Goal: Communication & Community: Answer question/provide support

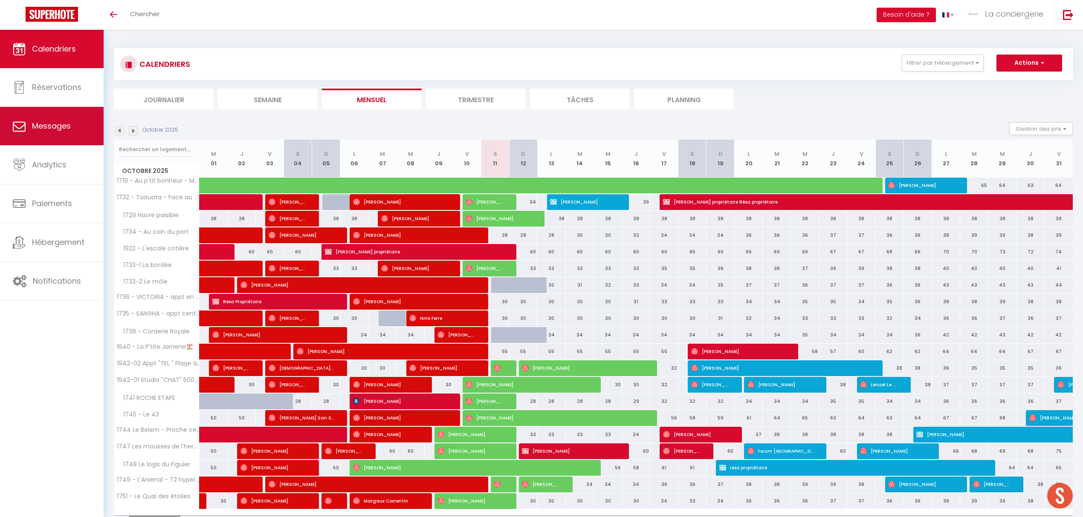
click at [40, 127] on span "Messages" at bounding box center [51, 126] width 39 height 11
select select "message"
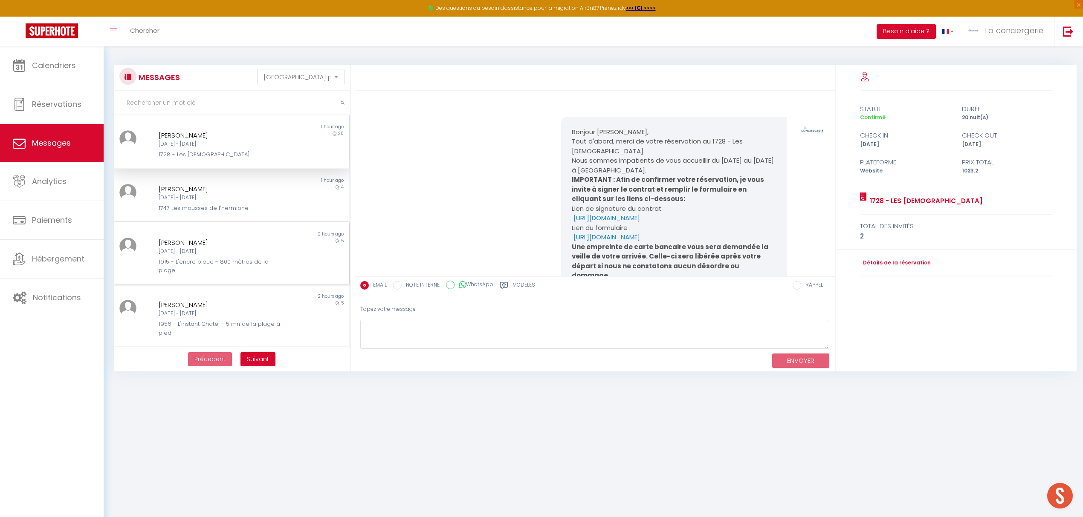
scroll to position [1386, 0]
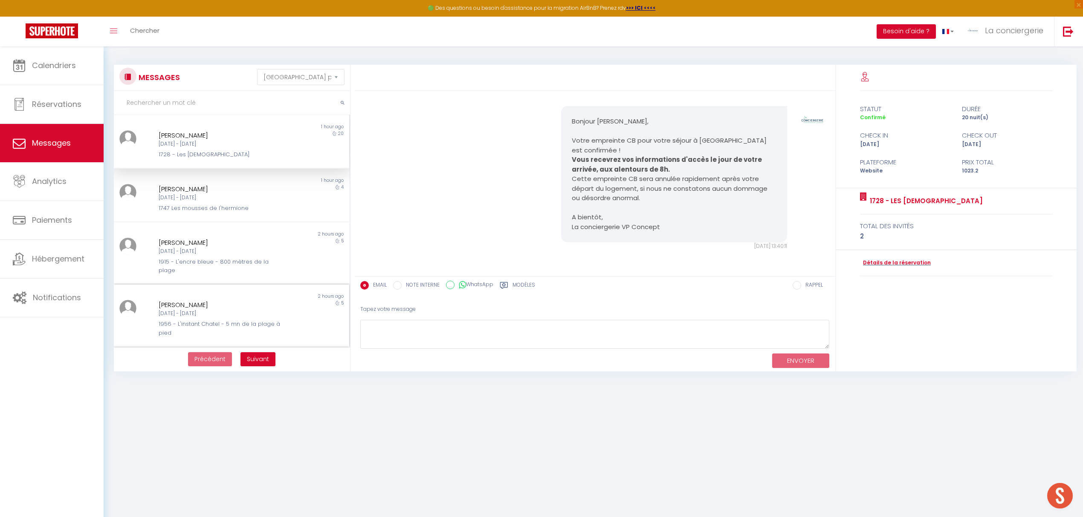
click at [205, 317] on div "[DATE] - [DATE]" at bounding box center [222, 314] width 126 height 8
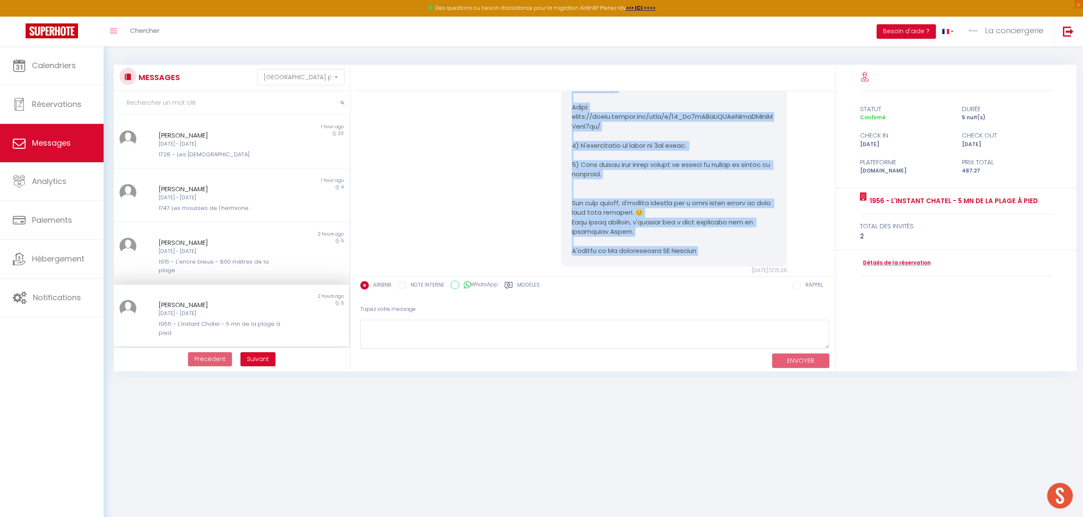
scroll to position [1206, 0]
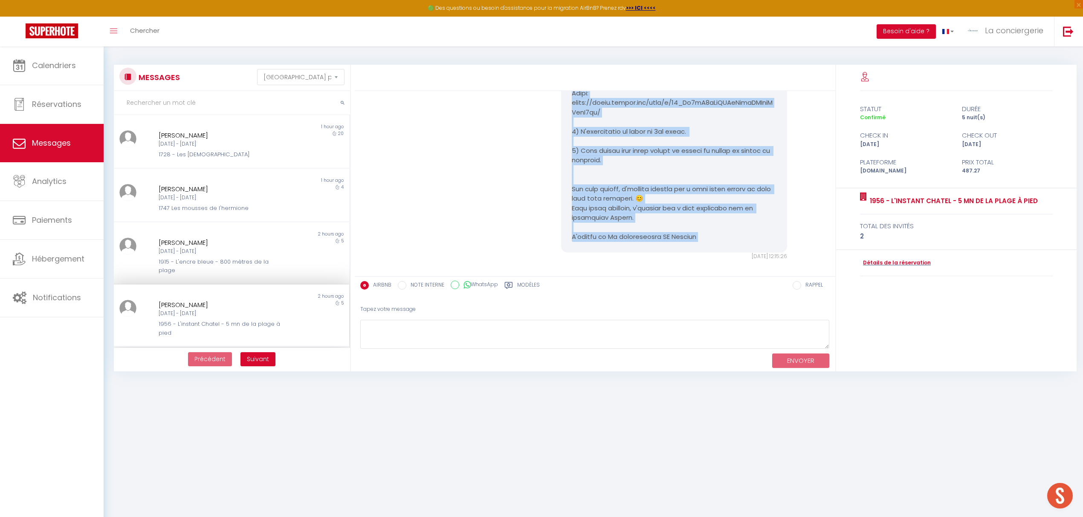
drag, startPoint x: 566, startPoint y: 156, endPoint x: 715, endPoint y: 242, distance: 171.9
click at [715, 242] on div "[DATE] 12:15:26" at bounding box center [673, 1] width 237 height 518
copy div "Loremip Dolo 😊, Sitam consec a Elitseddoeiu-Tempo incididu 🎉, utlabo etd magnaa…"
click at [487, 165] on div "[DATE] 12:15:26 Note Sms [DATE] 12:15:26" at bounding box center [595, 1] width 474 height 552
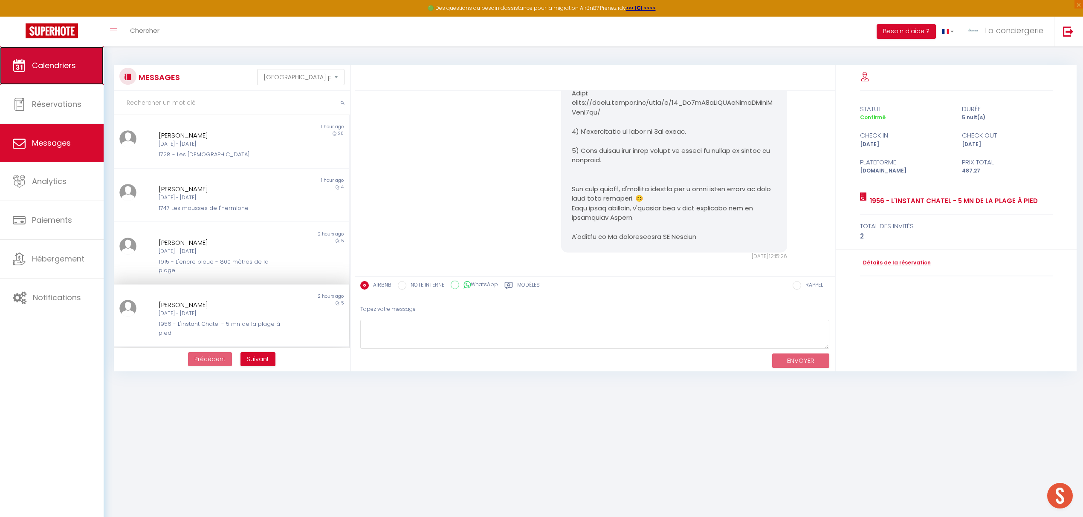
click at [75, 60] on span "Calendriers" at bounding box center [54, 65] width 44 height 11
